Goal: Task Accomplishment & Management: Manage account settings

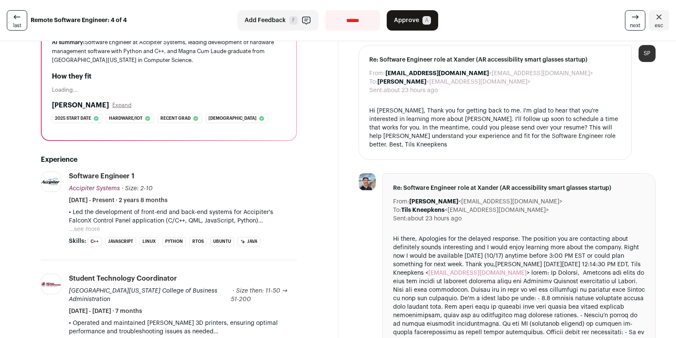
scroll to position [113, 0]
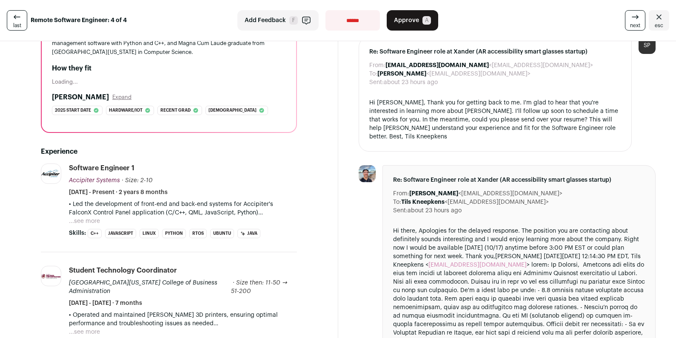
click at [96, 222] on button "...see more" at bounding box center [84, 221] width 31 height 9
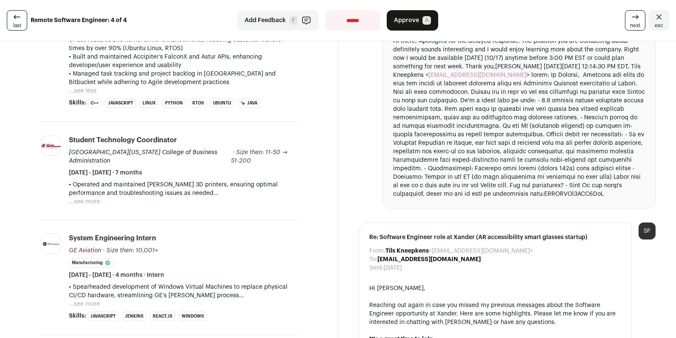
scroll to position [307, 0]
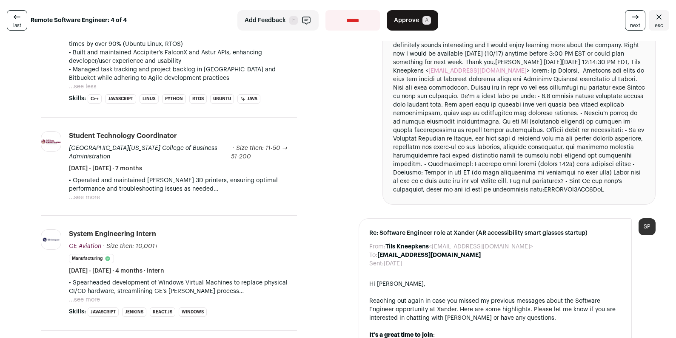
click at [88, 199] on button "...see more" at bounding box center [84, 197] width 31 height 9
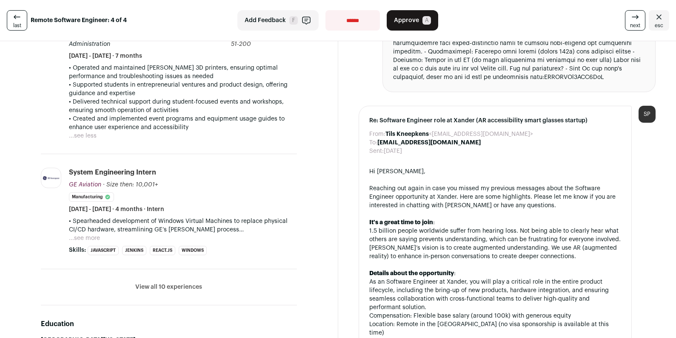
scroll to position [420, 0]
click at [87, 234] on button "...see more" at bounding box center [84, 237] width 31 height 9
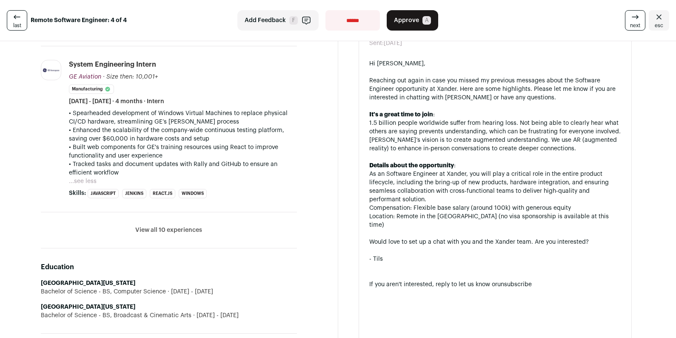
scroll to position [538, 0]
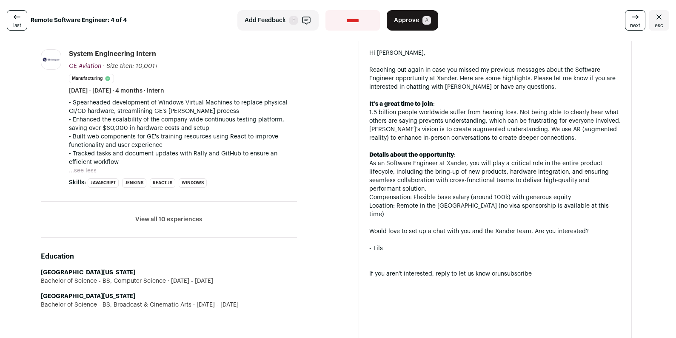
click at [154, 218] on button "View all 10 experiences" at bounding box center [168, 220] width 67 height 9
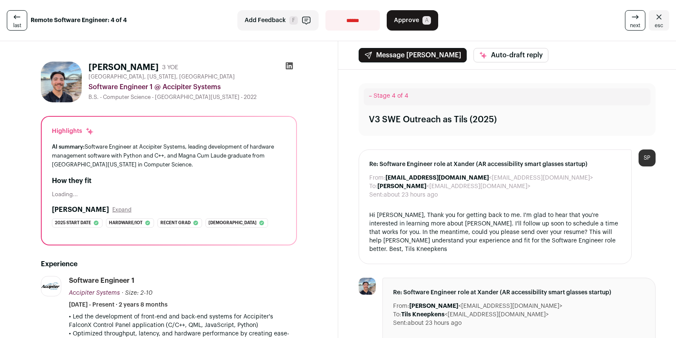
scroll to position [0, 0]
click at [409, 21] on span "Approve" at bounding box center [406, 20] width 25 height 9
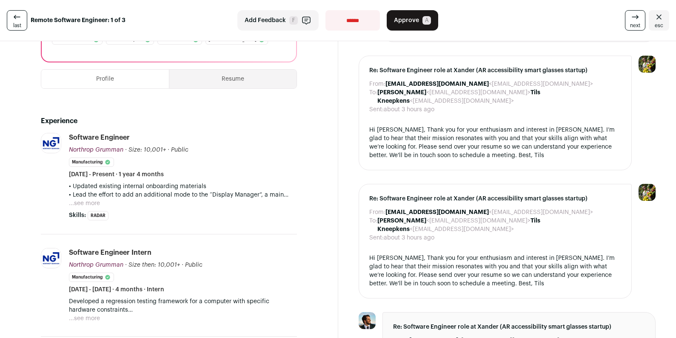
scroll to position [189, 0]
click at [91, 199] on button "...see more" at bounding box center [84, 203] width 31 height 9
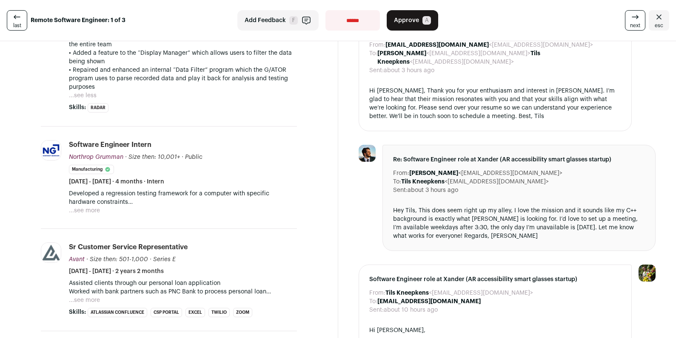
scroll to position [357, 0]
click at [88, 207] on button "...see more" at bounding box center [84, 210] width 31 height 9
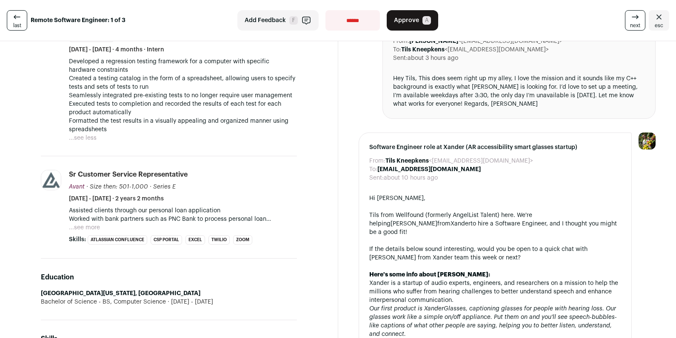
scroll to position [494, 0]
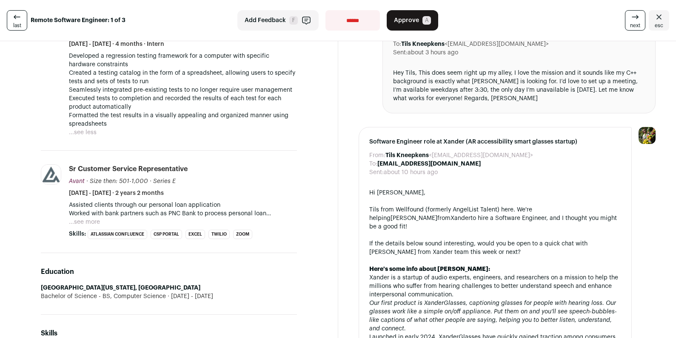
click at [93, 218] on button "...see more" at bounding box center [84, 222] width 31 height 9
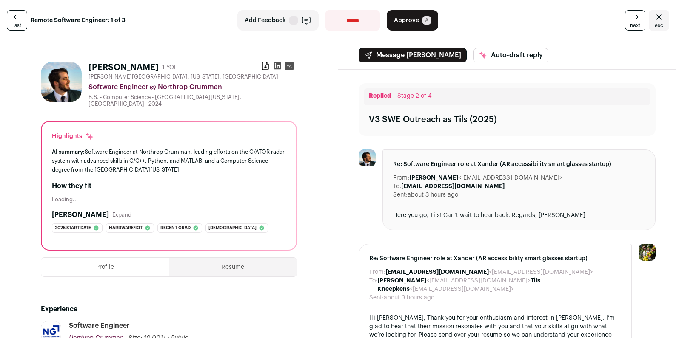
scroll to position [0, 0]
click at [237, 258] on button "Resume" at bounding box center [232, 267] width 127 height 19
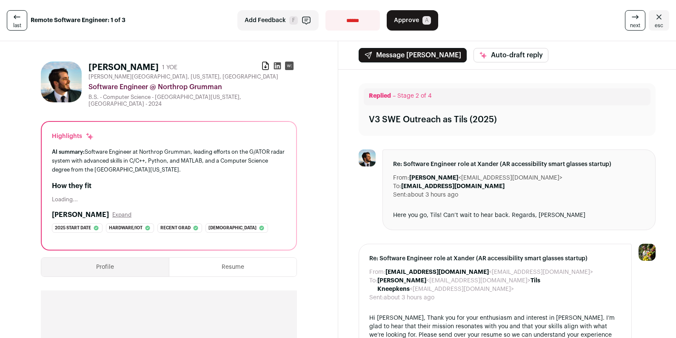
select select "**********"
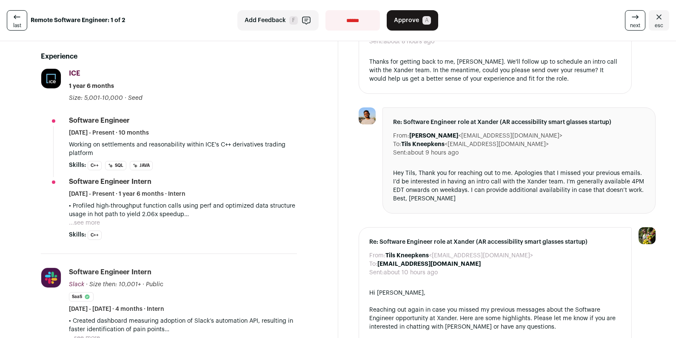
scroll to position [248, 0]
click at [95, 221] on button "...see more" at bounding box center [84, 223] width 31 height 9
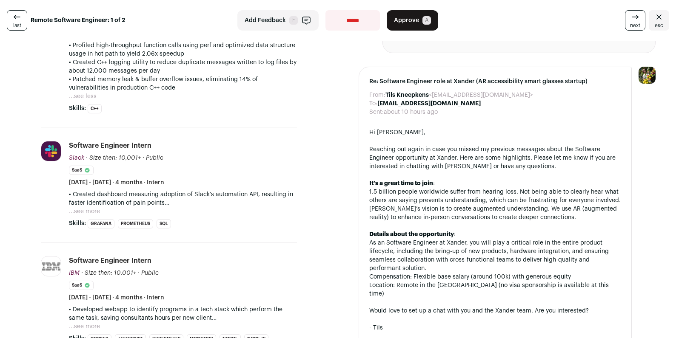
scroll to position [411, 0]
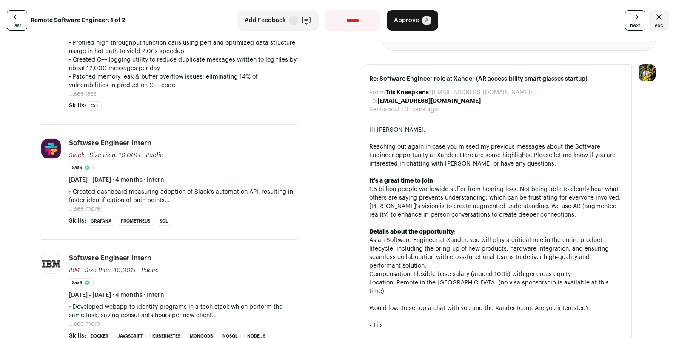
click at [96, 209] on button "...see more" at bounding box center [84, 209] width 31 height 9
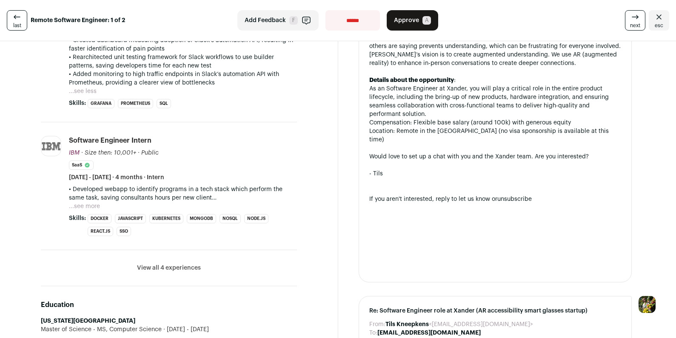
scroll to position [563, 0]
click at [95, 205] on button "...see more" at bounding box center [84, 206] width 31 height 9
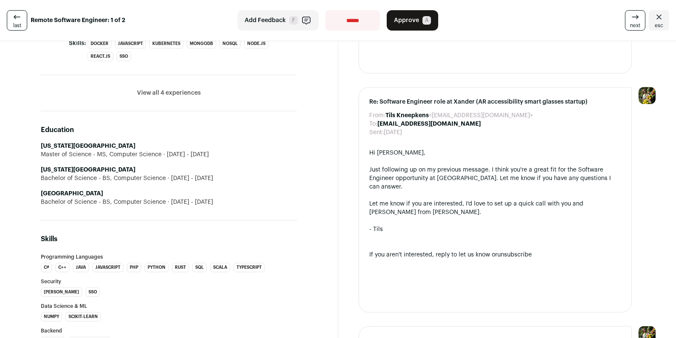
scroll to position [773, 0]
click at [175, 93] on button "View all 4 experiences" at bounding box center [169, 92] width 64 height 9
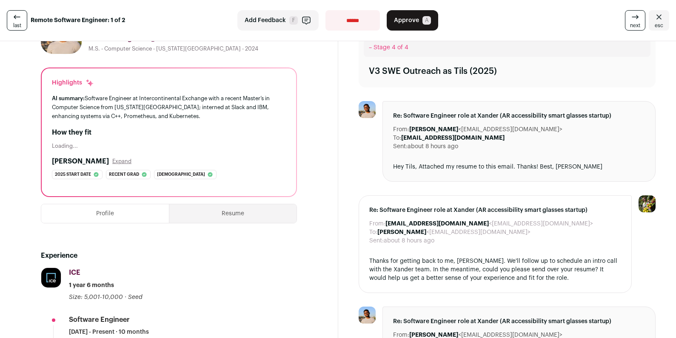
scroll to position [73, 0]
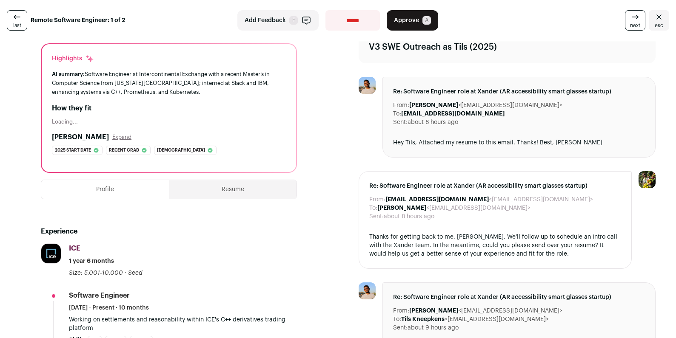
click at [224, 185] on button "Resume" at bounding box center [232, 189] width 127 height 19
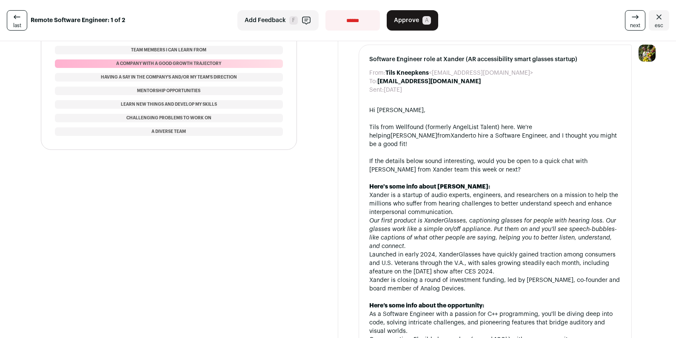
scroll to position [732, 0]
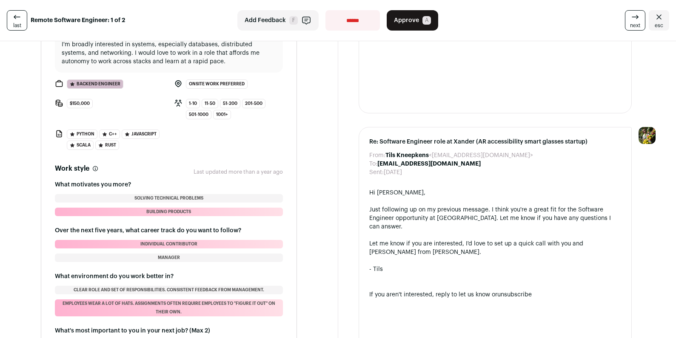
click at [78, 99] on span "$150,000" at bounding box center [80, 103] width 26 height 9
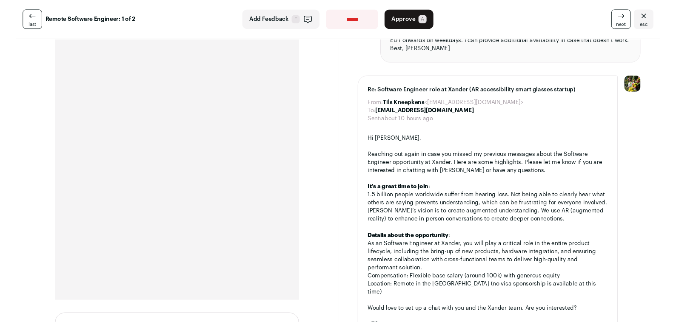
scroll to position [399, 0]
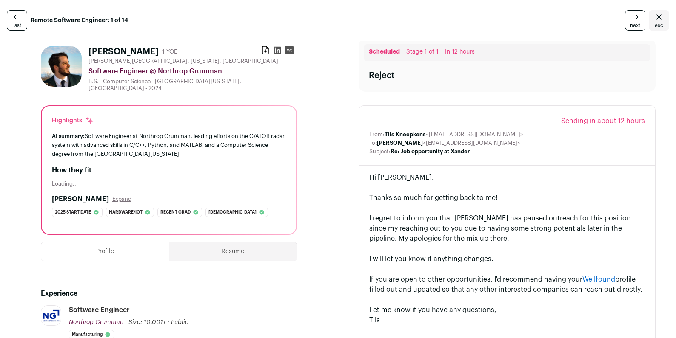
scroll to position [18, 0]
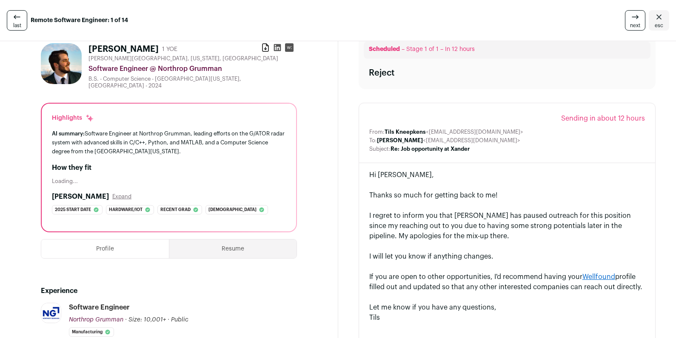
click at [655, 23] on span "esc" at bounding box center [658, 25] width 9 height 7
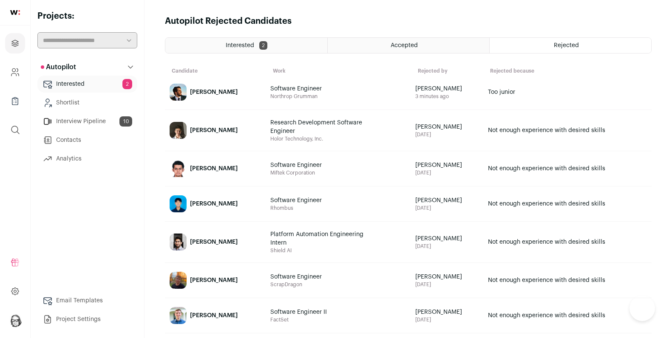
click at [235, 43] on span "Interested" at bounding box center [240, 46] width 28 height 6
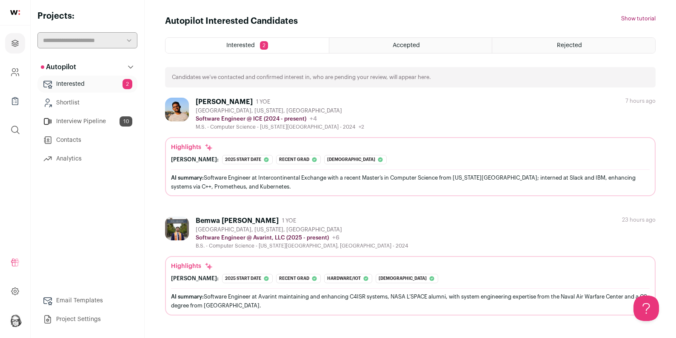
click at [243, 219] on div "Bemwa Habashy" at bounding box center [237, 221] width 83 height 9
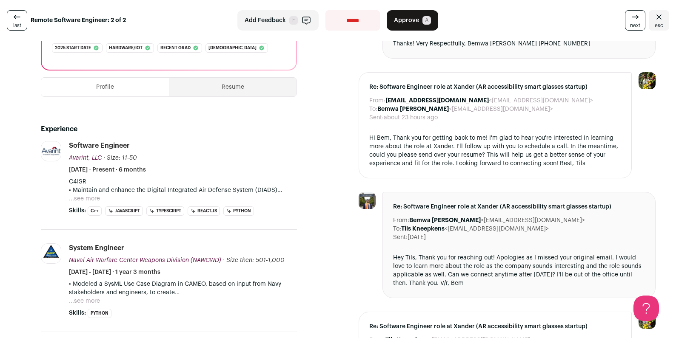
scroll to position [182, 0]
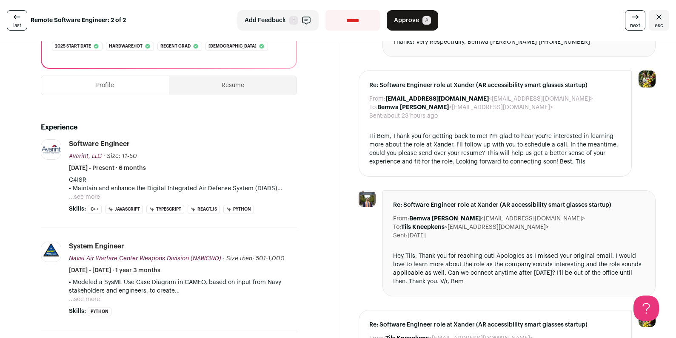
click at [85, 193] on button "...see more" at bounding box center [84, 197] width 31 height 9
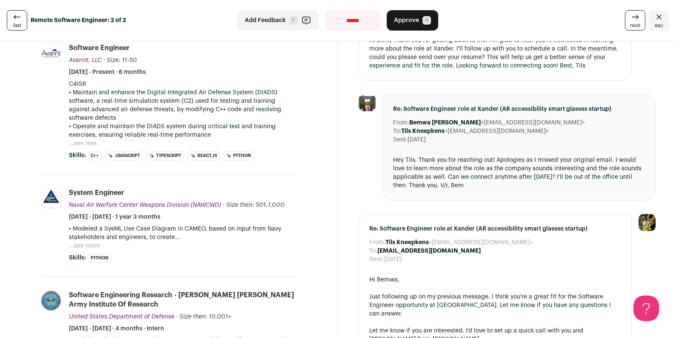
scroll to position [279, 0]
click at [88, 241] on button "...see more" at bounding box center [84, 245] width 31 height 9
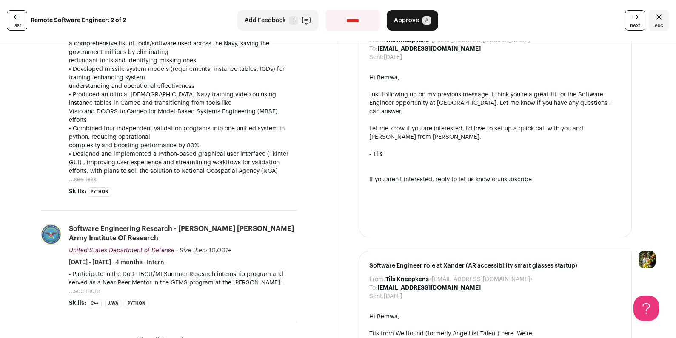
scroll to position [485, 0]
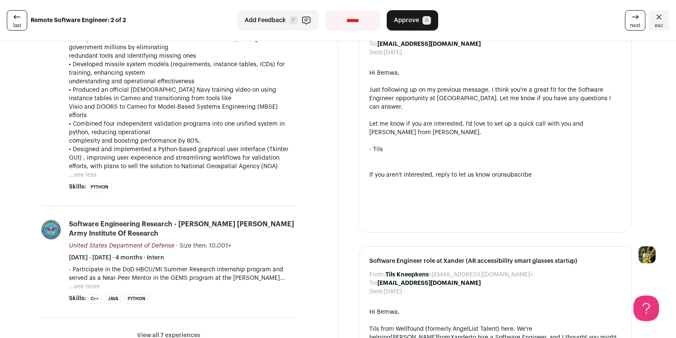
click at [94, 283] on button "...see more" at bounding box center [84, 287] width 31 height 9
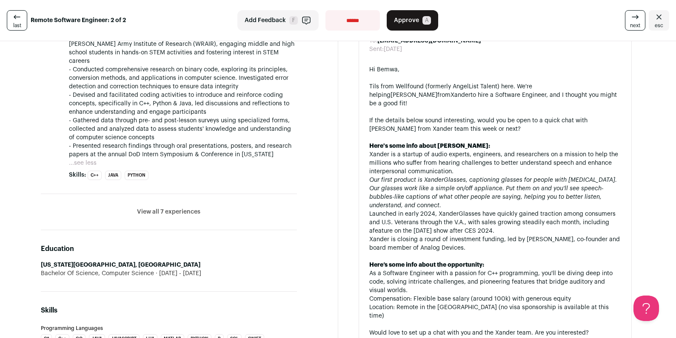
scroll to position [735, 0]
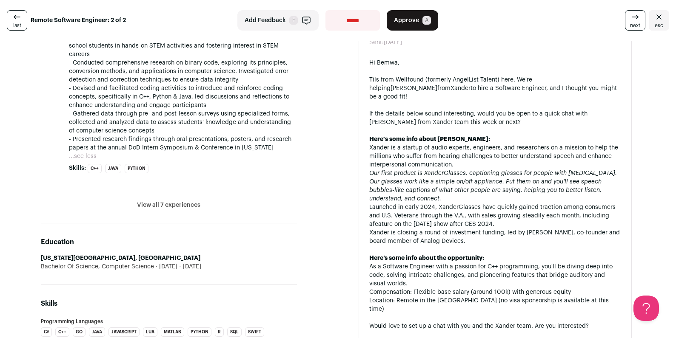
click at [164, 201] on button "View all 7 experiences" at bounding box center [168, 205] width 63 height 9
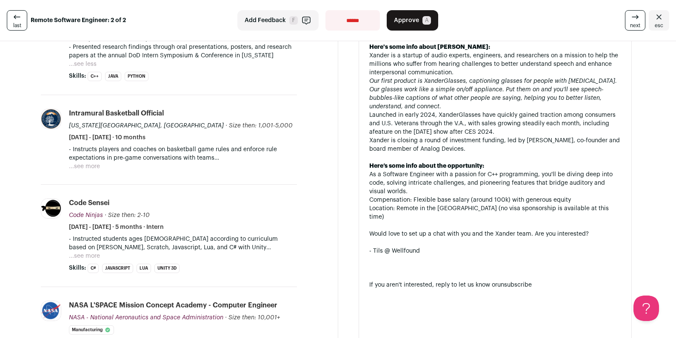
scroll to position [832, 0]
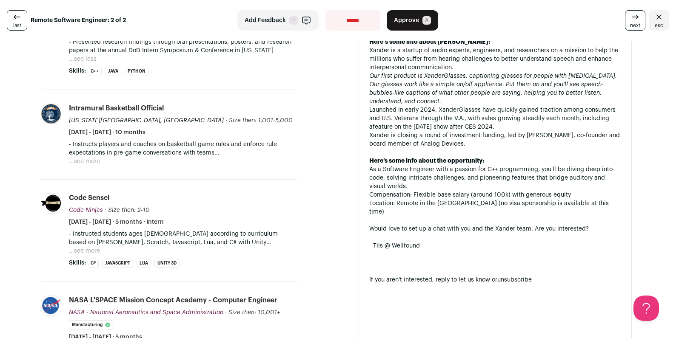
click at [92, 247] on button "...see more" at bounding box center [84, 251] width 31 height 9
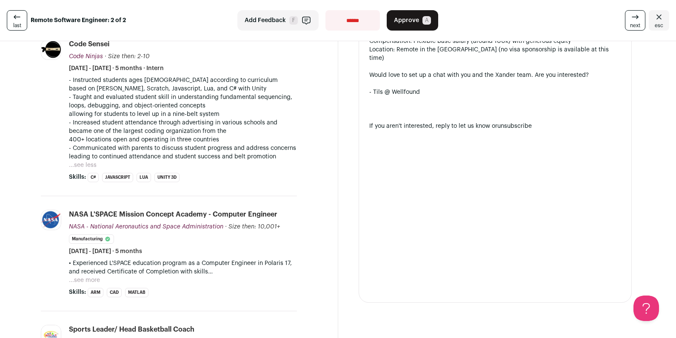
scroll to position [996, 0]
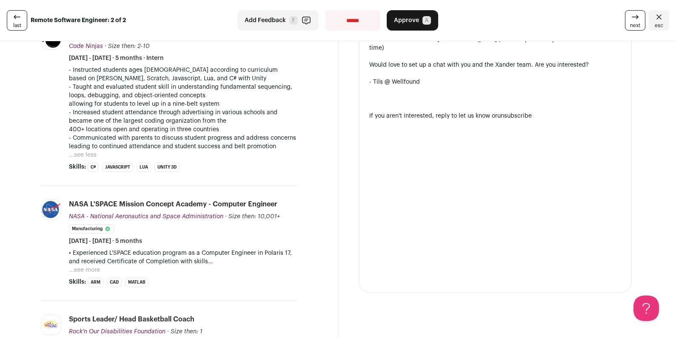
click at [95, 266] on button "...see more" at bounding box center [84, 270] width 31 height 9
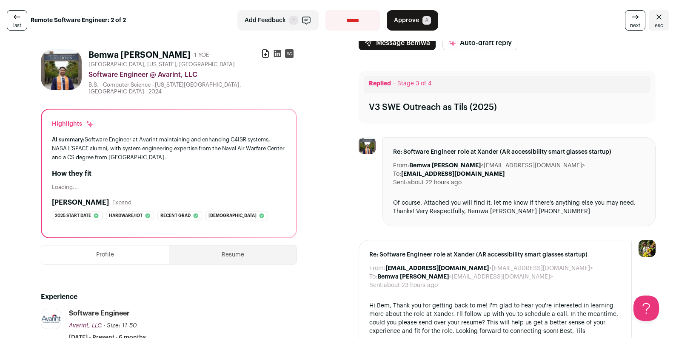
scroll to position [11, 0]
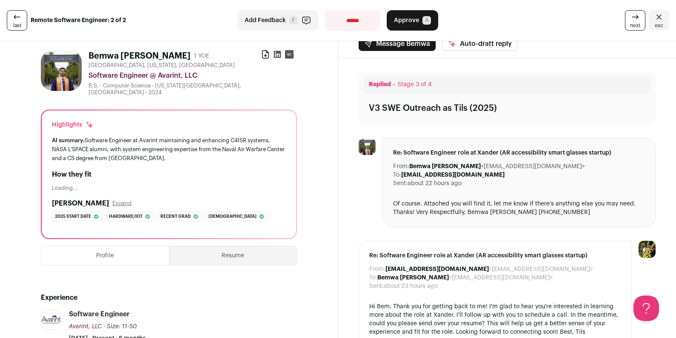
click at [221, 247] on button "Resume" at bounding box center [232, 256] width 127 height 19
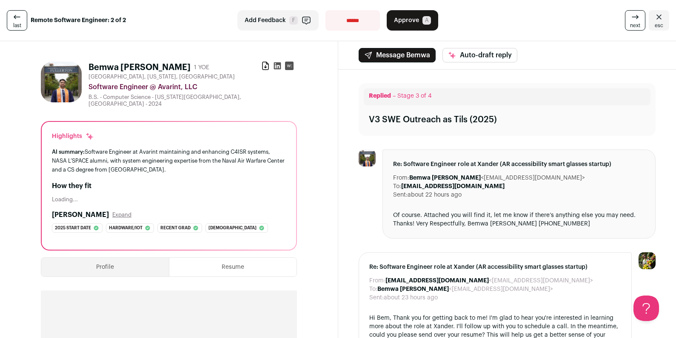
scroll to position [0, 0]
click at [410, 25] on button "Approve A" at bounding box center [411, 20] width 51 height 20
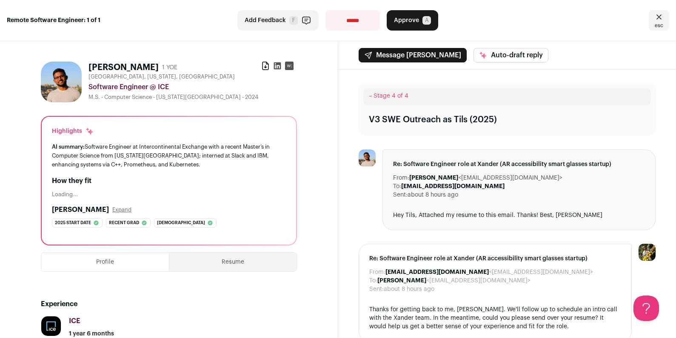
click at [653, 21] on icon "Close" at bounding box center [658, 17] width 10 height 10
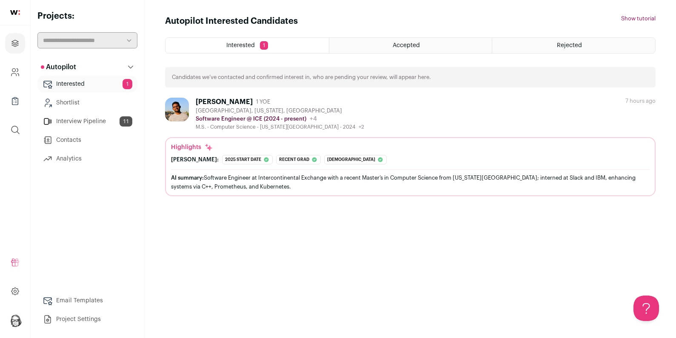
click at [73, 120] on link "Interview Pipeline 11" at bounding box center [87, 121] width 100 height 17
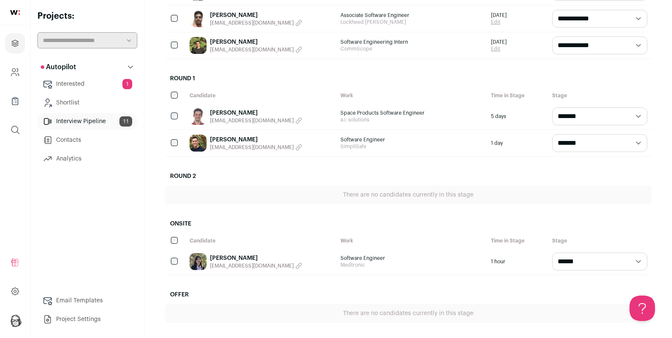
scroll to position [345, 0]
